Goal: Transaction & Acquisition: Purchase product/service

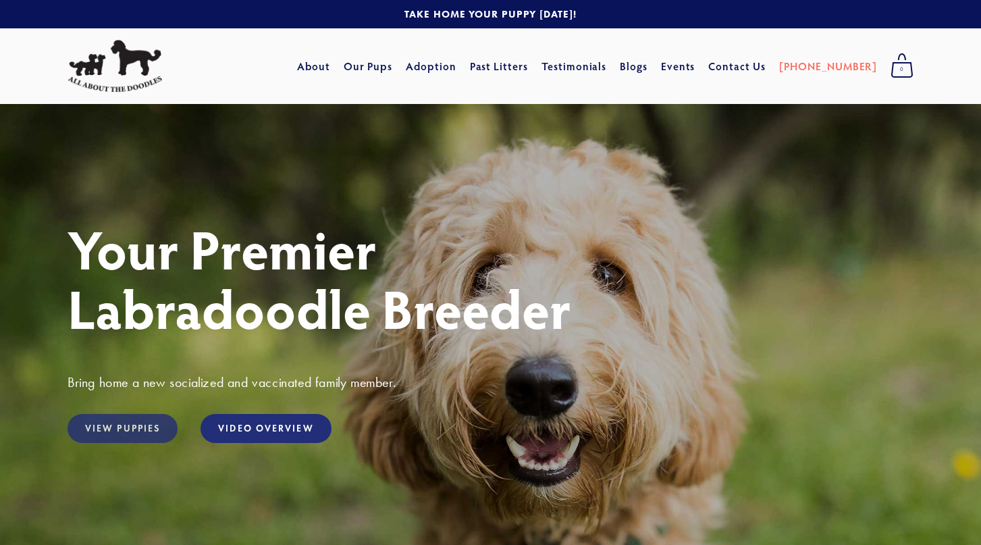
click at [149, 432] on link "View Puppies" at bounding box center [123, 428] width 110 height 29
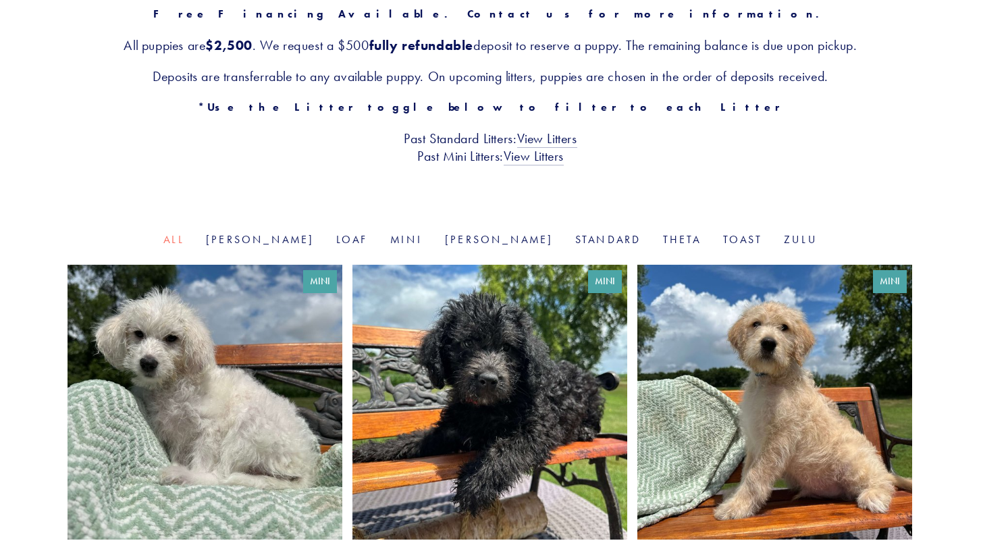
scroll to position [271, 0]
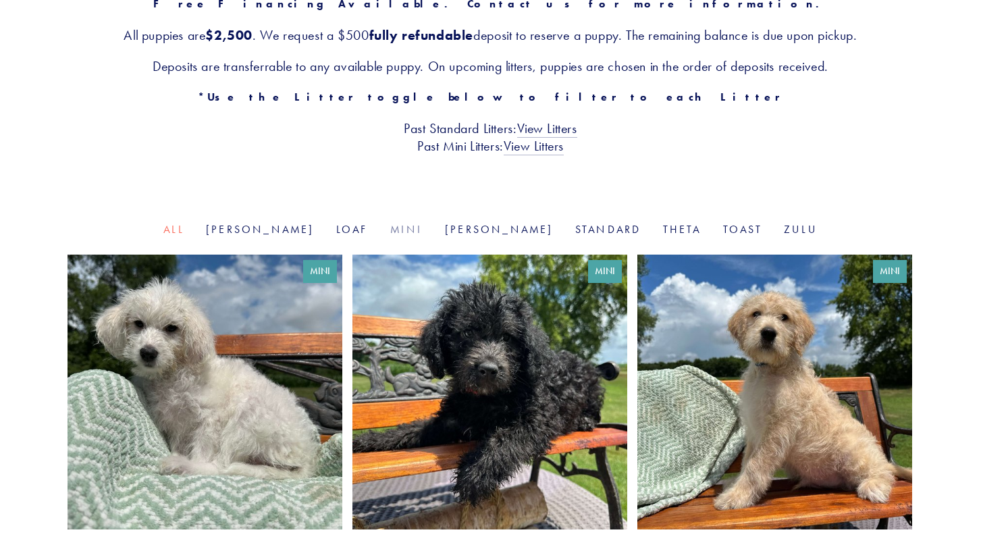
click at [401, 234] on link "Mini" at bounding box center [406, 229] width 33 height 13
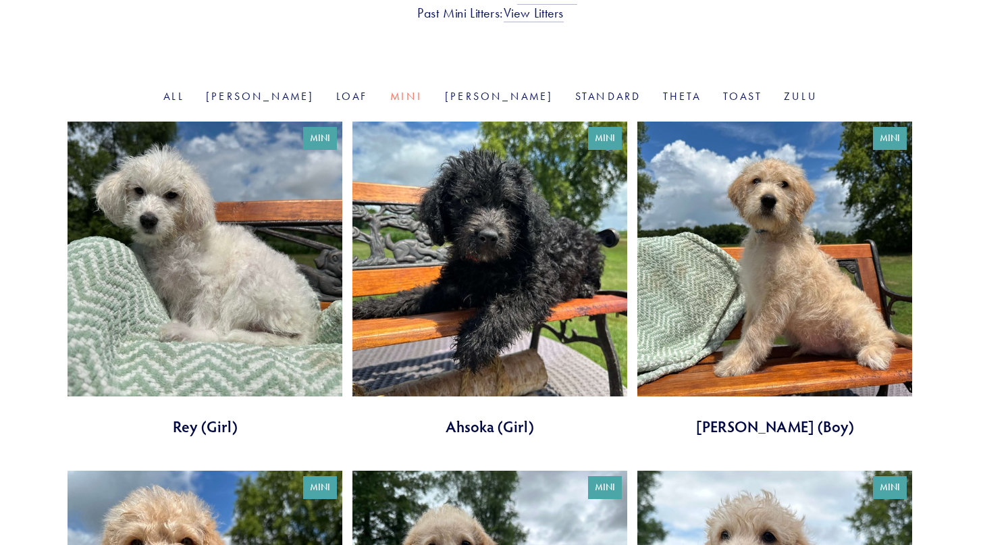
scroll to position [404, 0]
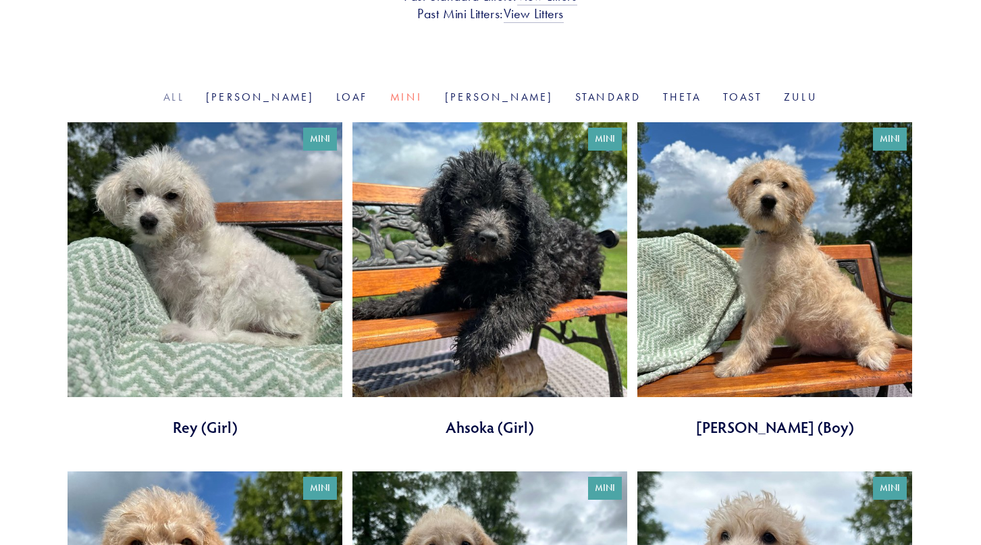
click at [184, 94] on link "All" at bounding box center [173, 96] width 21 height 13
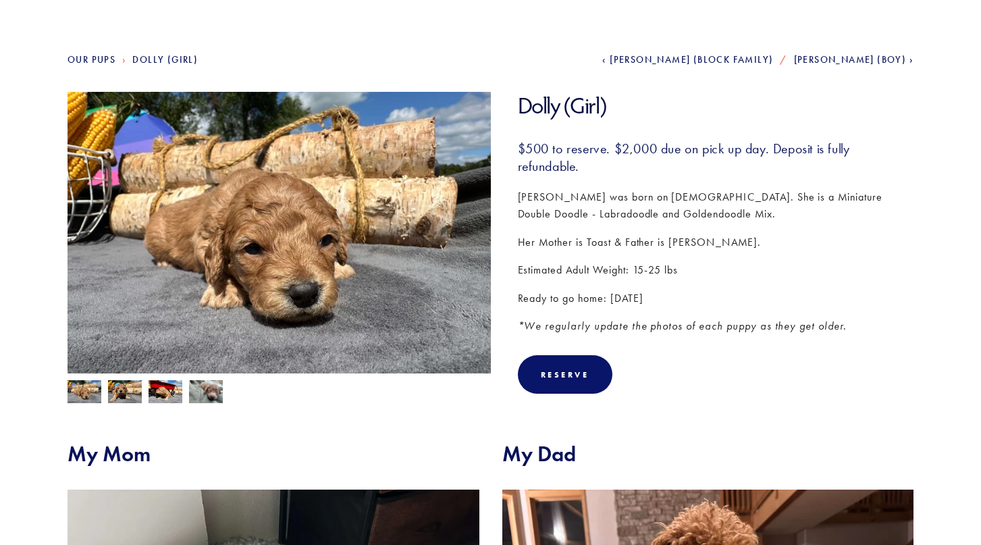
scroll to position [132, 0]
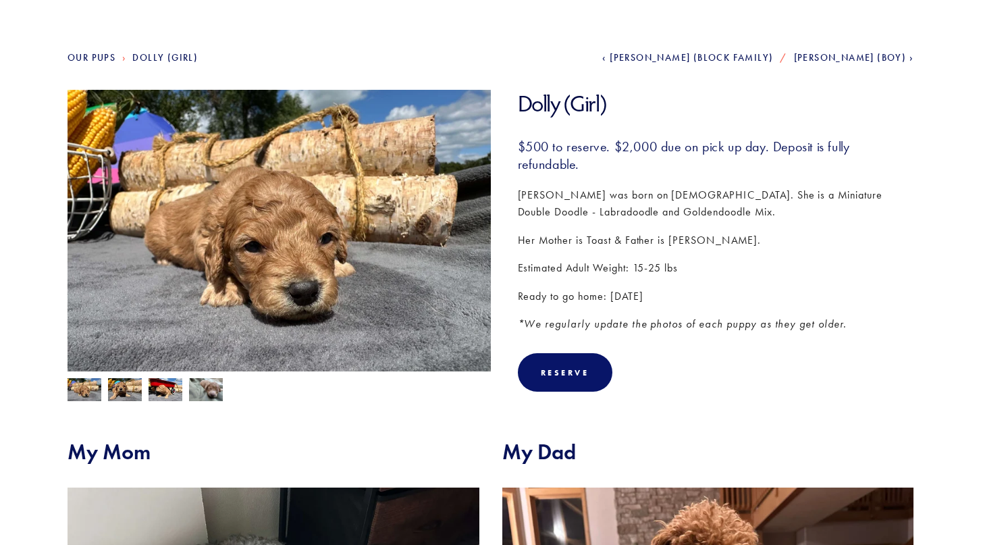
click at [93, 396] on img at bounding box center [85, 390] width 34 height 26
click at [119, 387] on img at bounding box center [125, 391] width 34 height 26
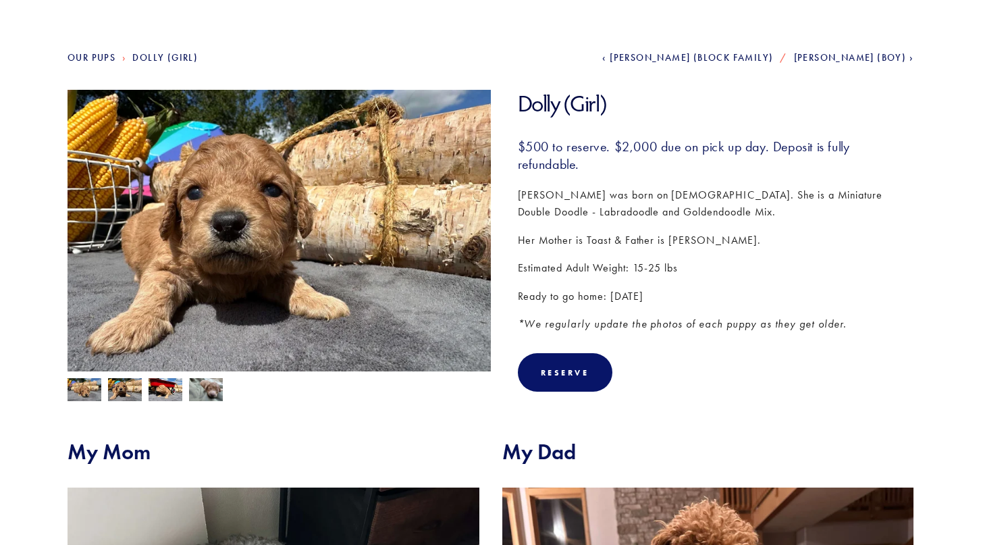
click at [161, 386] on img at bounding box center [166, 391] width 34 height 26
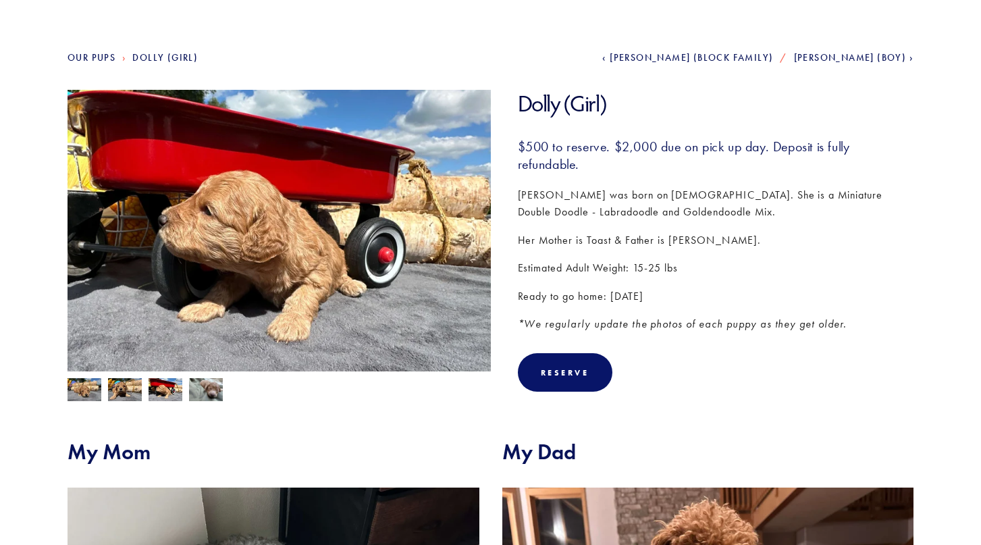
click at [194, 388] on img at bounding box center [206, 390] width 34 height 26
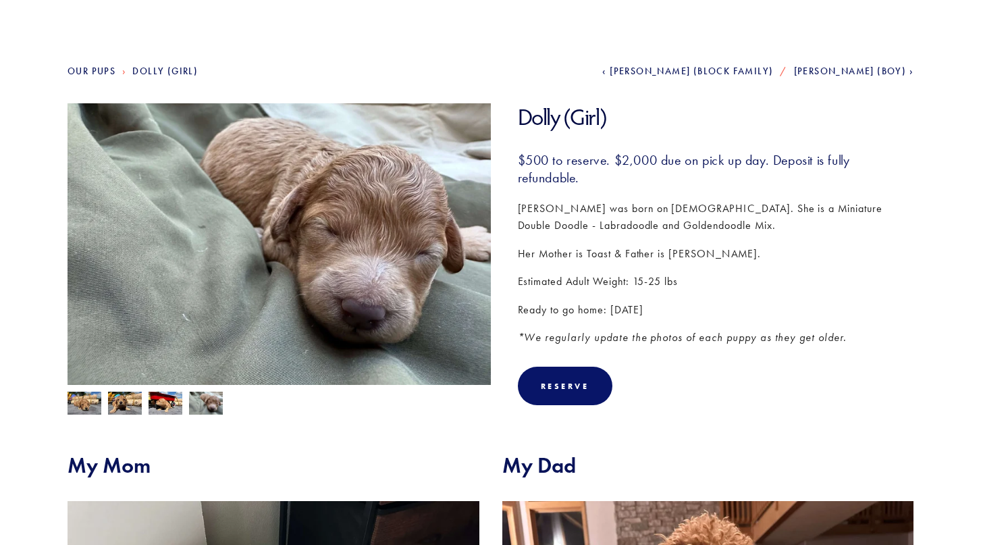
scroll to position [0, 0]
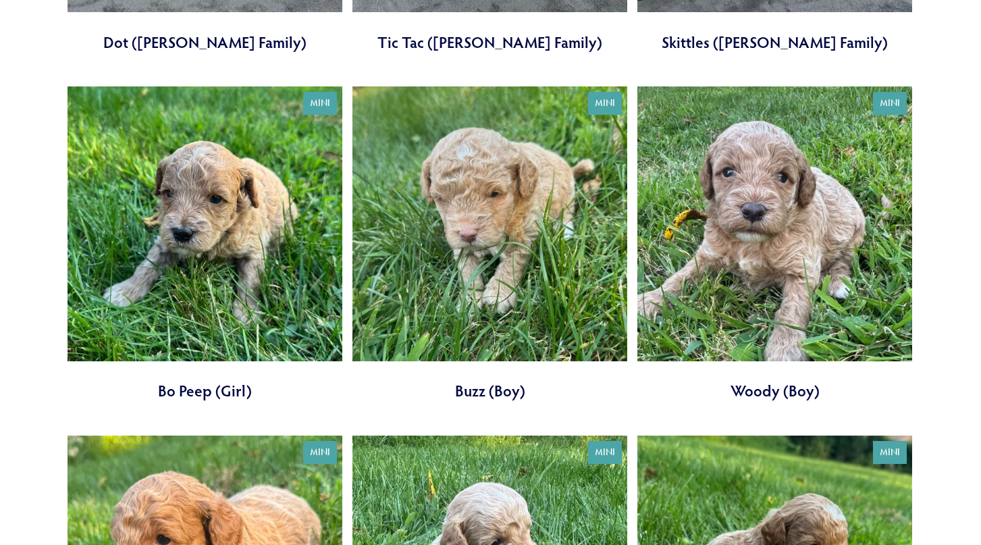
scroll to position [2188, 0]
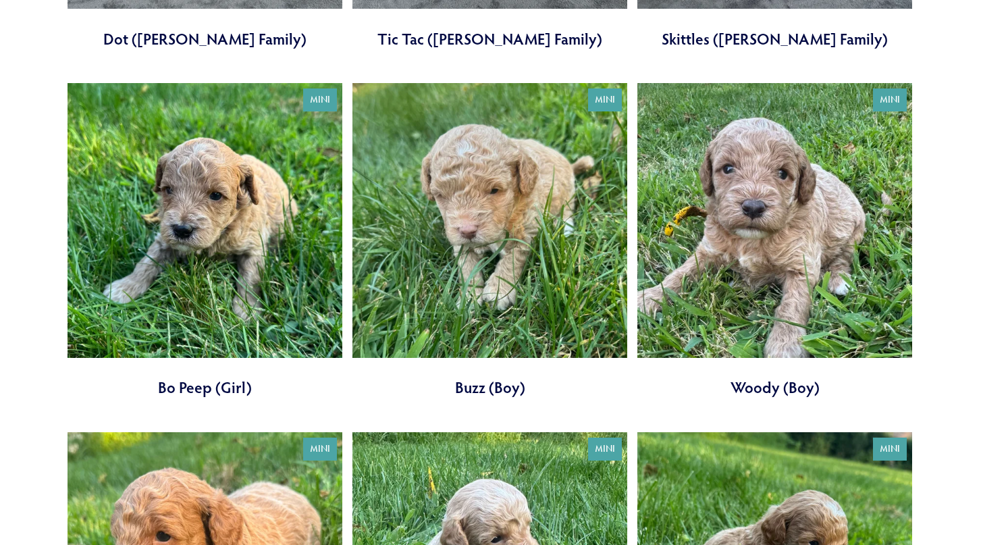
click at [202, 246] on link at bounding box center [205, 240] width 275 height 315
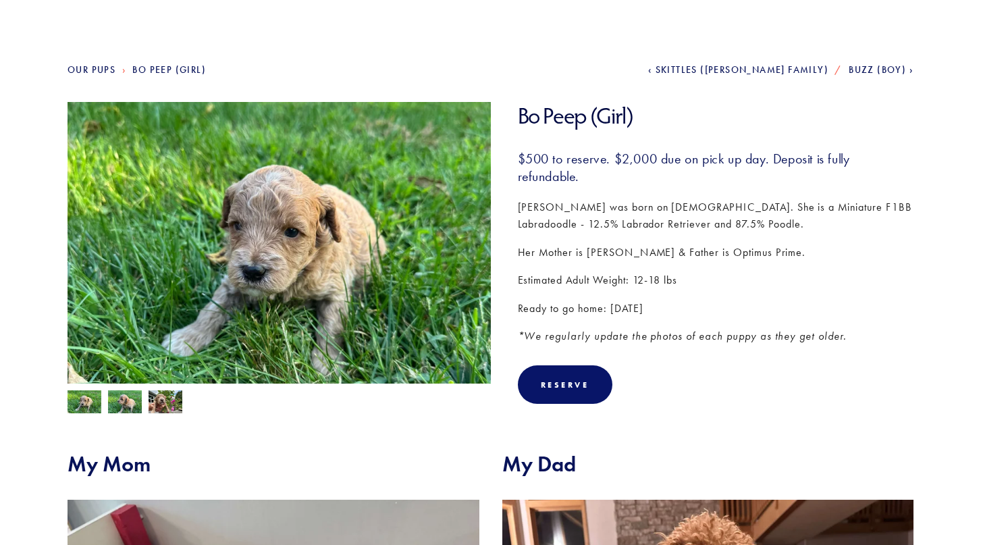
scroll to position [126, 0]
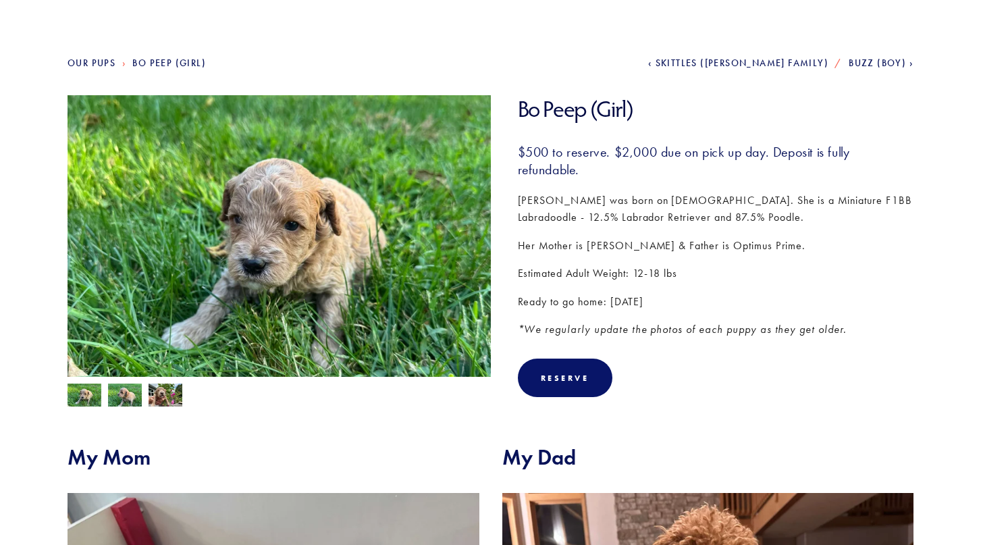
click at [133, 390] on img at bounding box center [125, 397] width 34 height 26
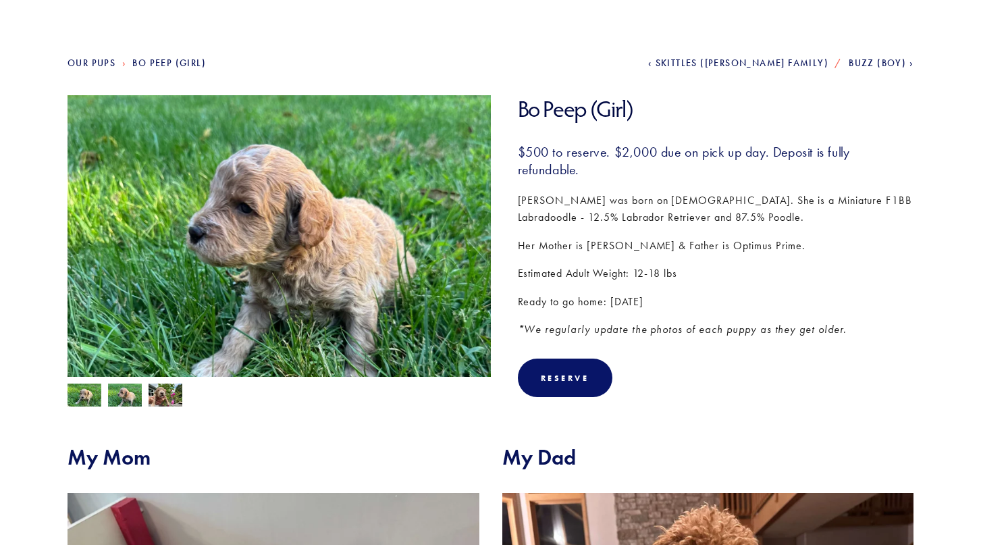
click at [166, 392] on img at bounding box center [166, 397] width 34 height 26
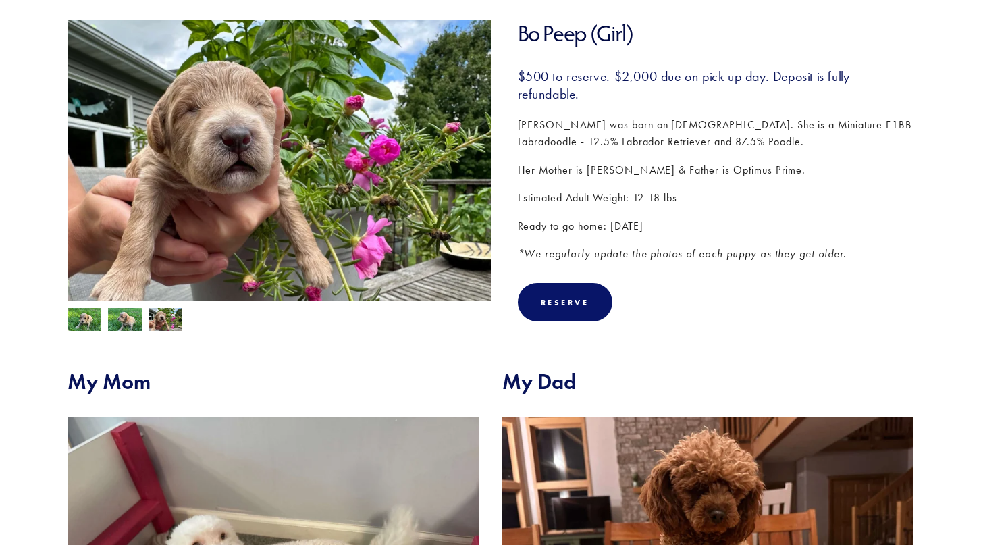
scroll to position [200, 0]
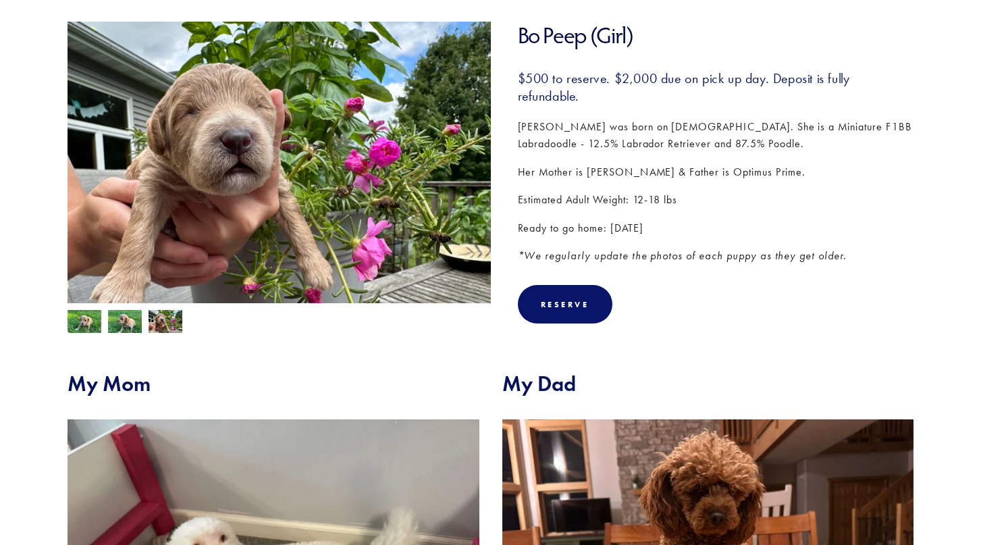
click at [136, 317] on img at bounding box center [125, 323] width 34 height 26
